Goal: Transaction & Acquisition: Purchase product/service

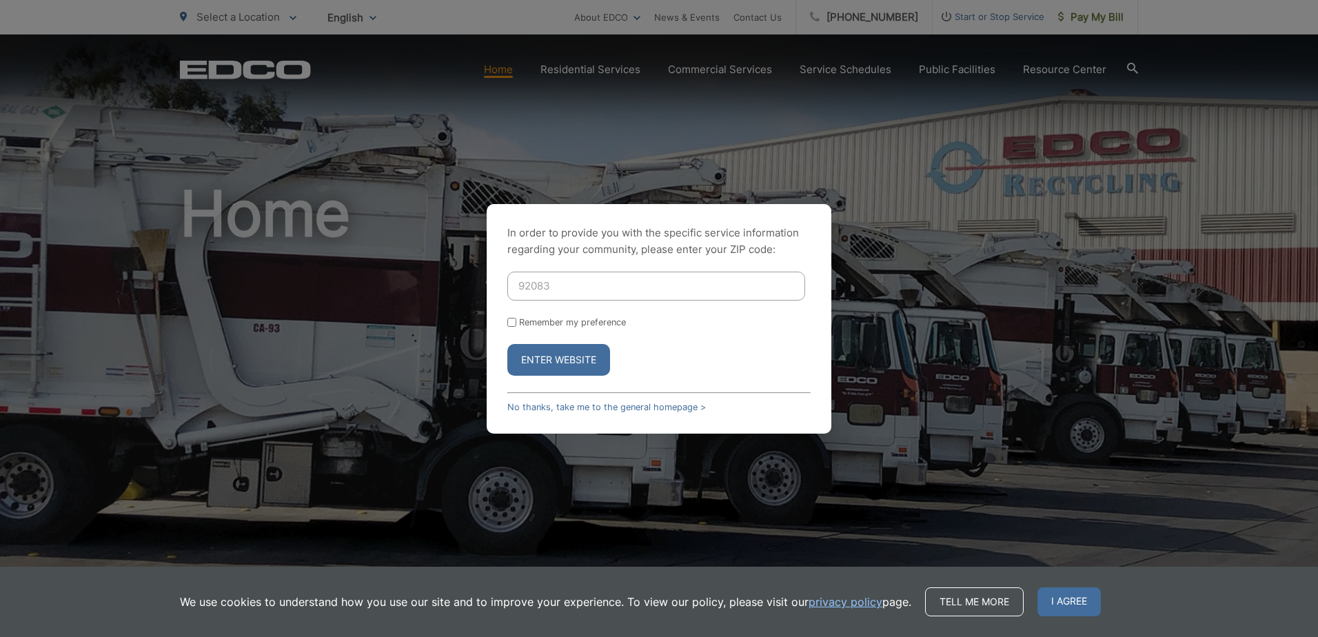
type input "92083"
click at [507, 344] on button "Enter Website" at bounding box center [558, 360] width 103 height 32
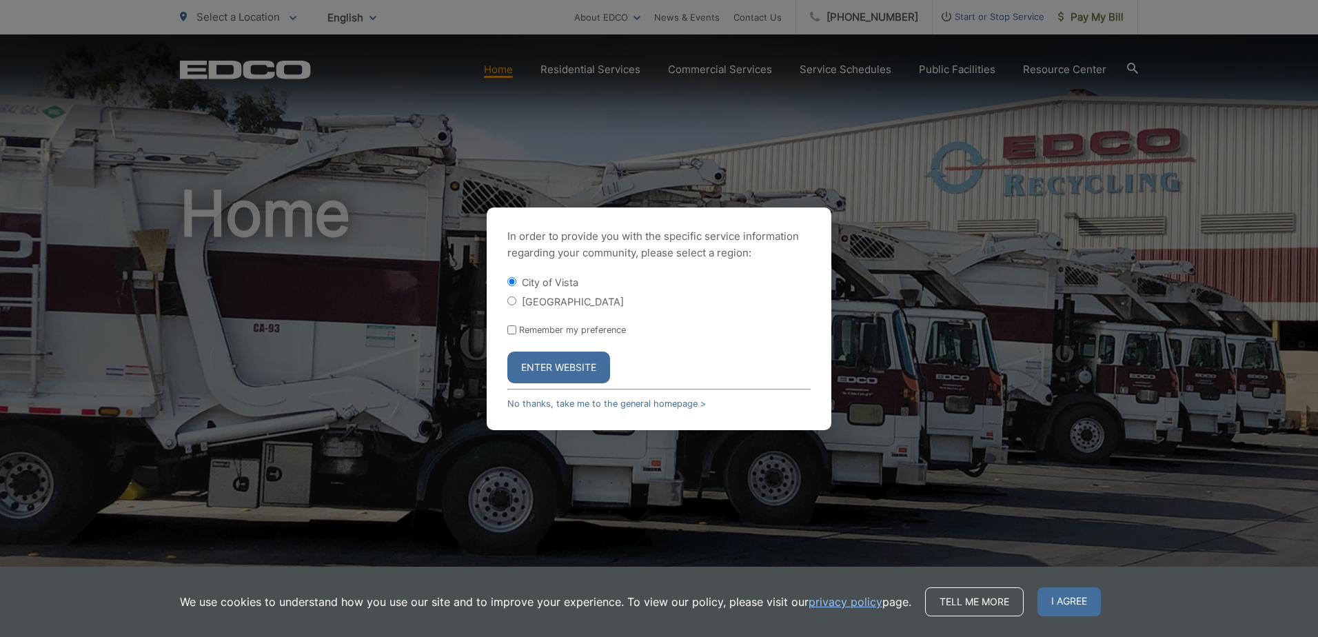
click at [543, 368] on button "Enter Website" at bounding box center [558, 368] width 103 height 32
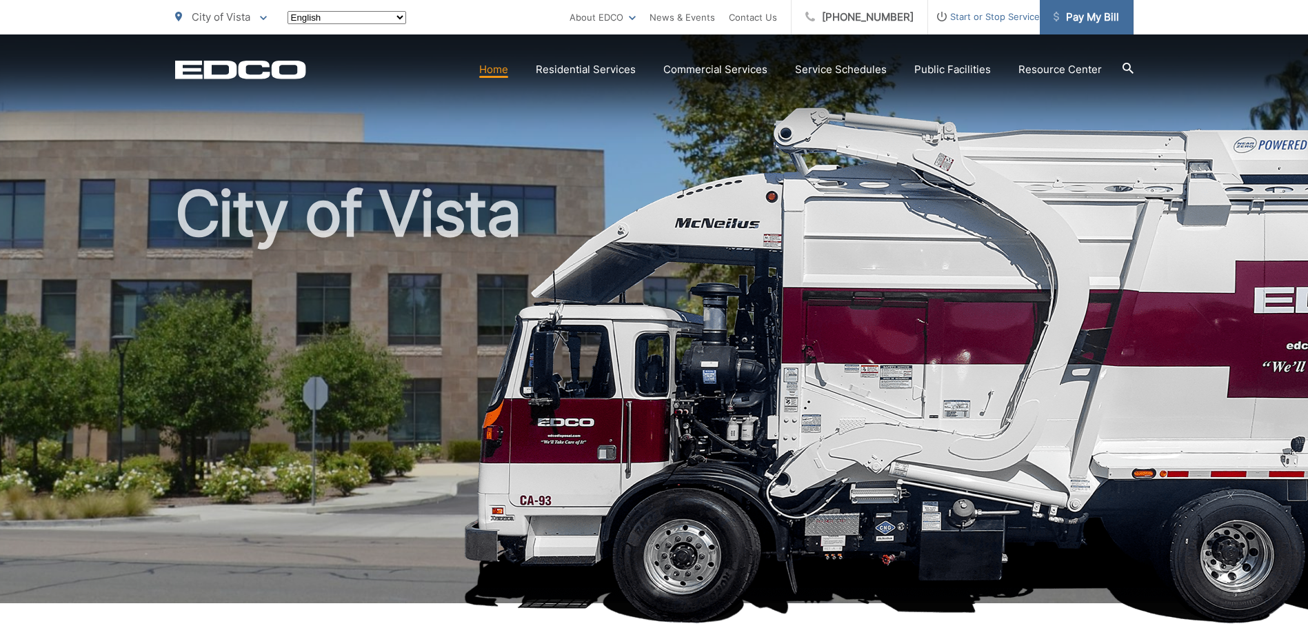
drag, startPoint x: 0, startPoint y: 0, endPoint x: 1093, endPoint y: 26, distance: 1093.2
click at [1093, 26] on link "Pay My Bill" at bounding box center [1087, 17] width 94 height 34
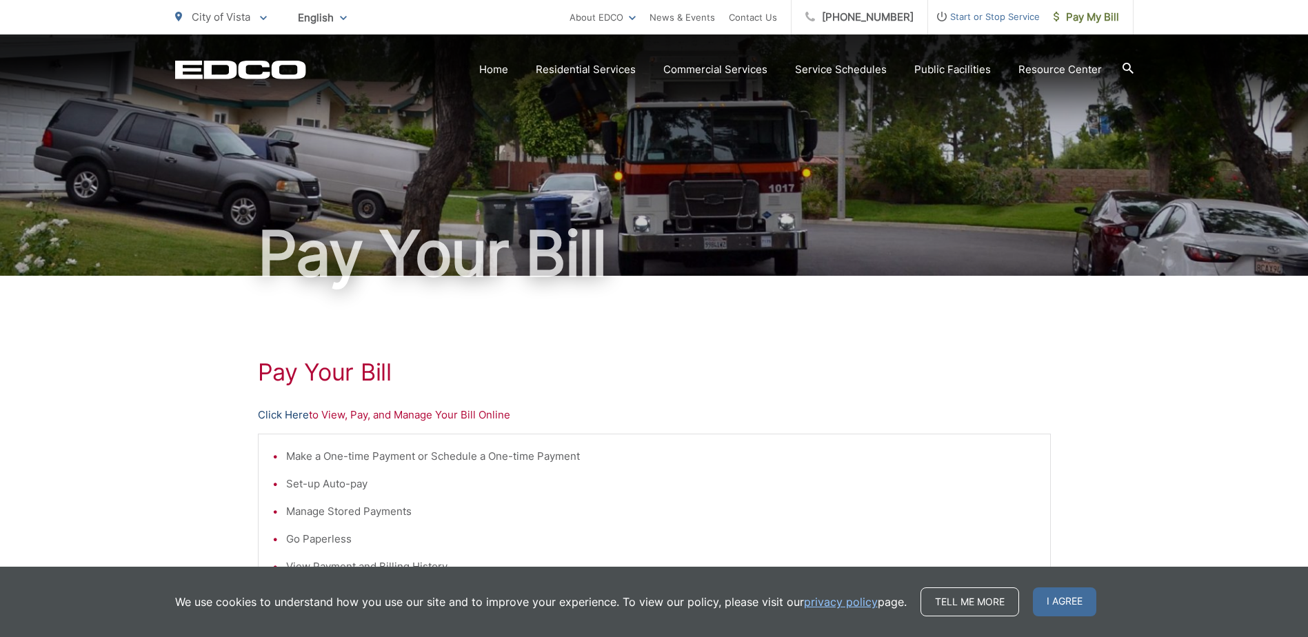
click at [274, 412] on link "Click Here" at bounding box center [283, 415] width 51 height 17
